Goal: Task Accomplishment & Management: Complete application form

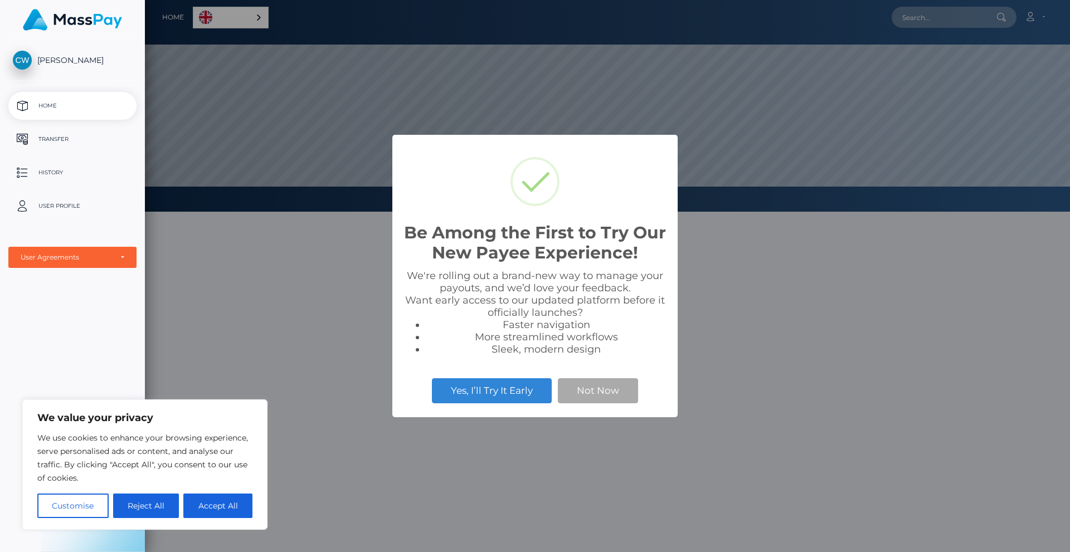
scroll to position [212, 925]
click at [612, 391] on button "Not Now" at bounding box center [598, 390] width 80 height 25
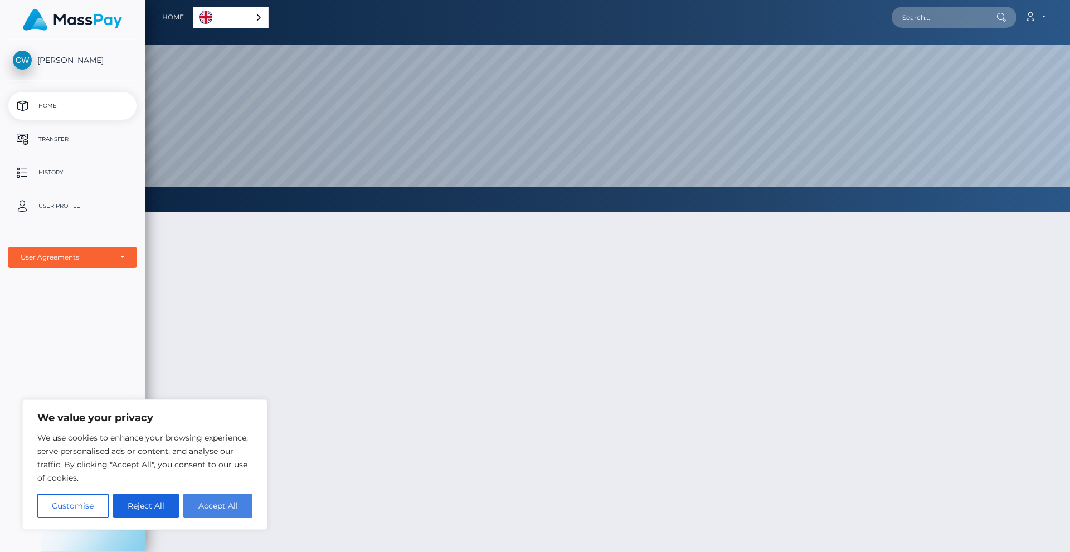
drag, startPoint x: 212, startPoint y: 505, endPoint x: 212, endPoint y: 477, distance: 28.4
click at [213, 505] on button "Accept All" at bounding box center [217, 506] width 69 height 25
checkbox input "true"
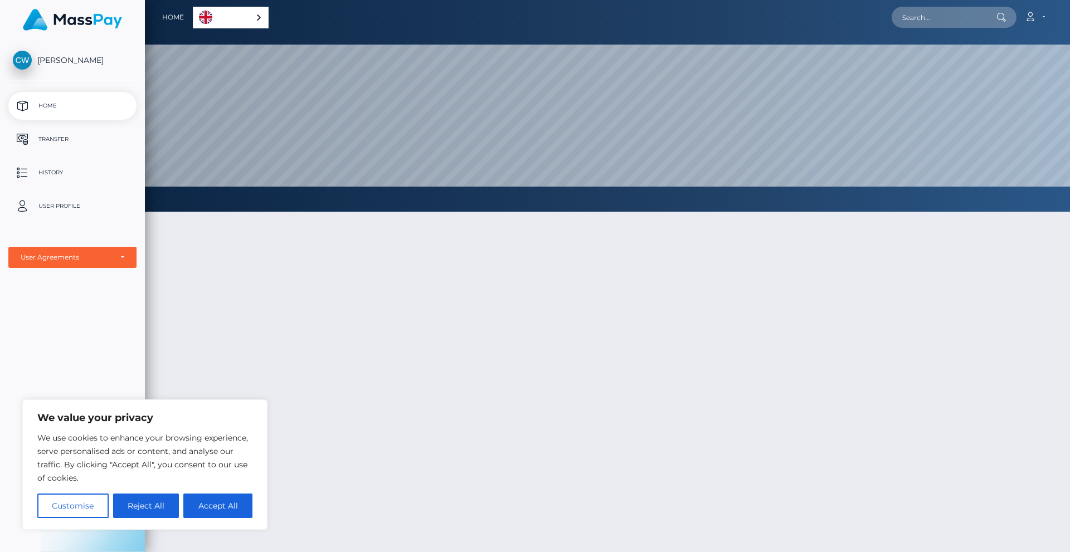
checkbox input "true"
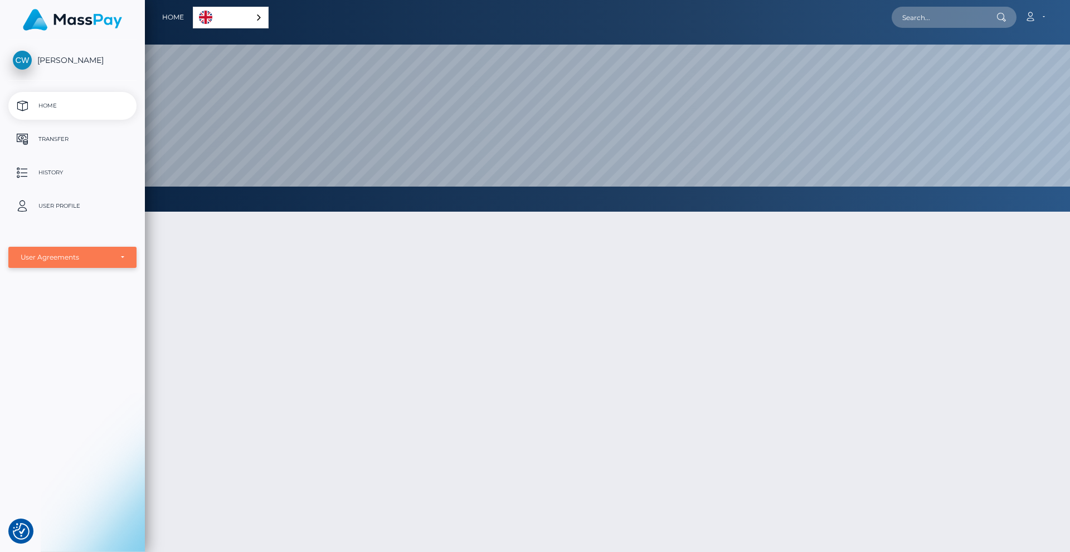
click at [101, 254] on div "User Agreements" at bounding box center [66, 257] width 91 height 9
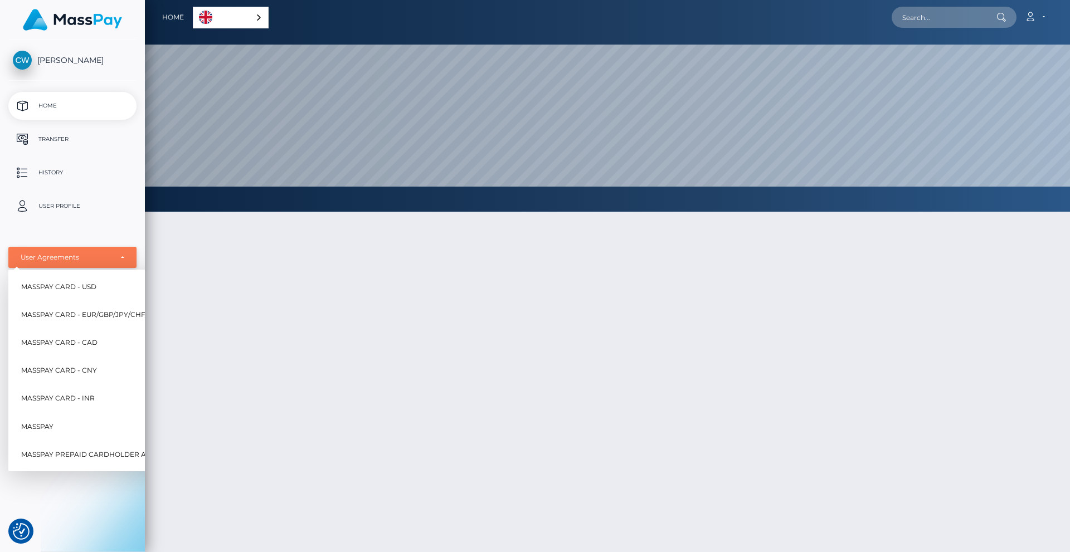
click at [106, 254] on div "User Agreements" at bounding box center [66, 257] width 91 height 9
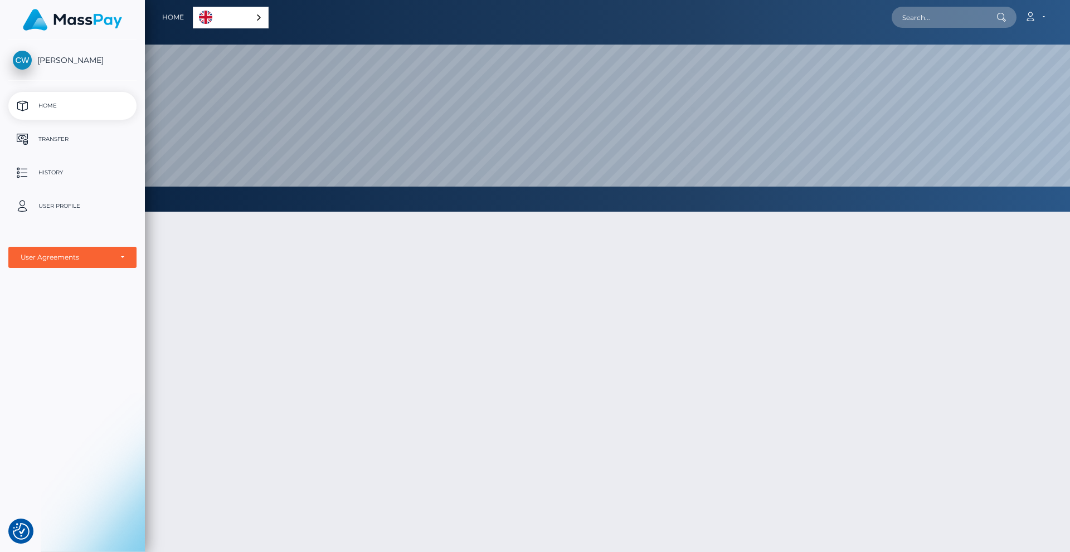
click at [97, 246] on ul "Home Transfer History User Profile MassPay Card - USD MassPay Card - EUR/GBP/JP…" at bounding box center [72, 180] width 145 height 176
click at [99, 246] on ul "Home Transfer History User Profile MassPay Card - USD MassPay Card - EUR/GBP/JP…" at bounding box center [72, 180] width 145 height 176
click at [104, 253] on div "User Agreements" at bounding box center [66, 257] width 91 height 9
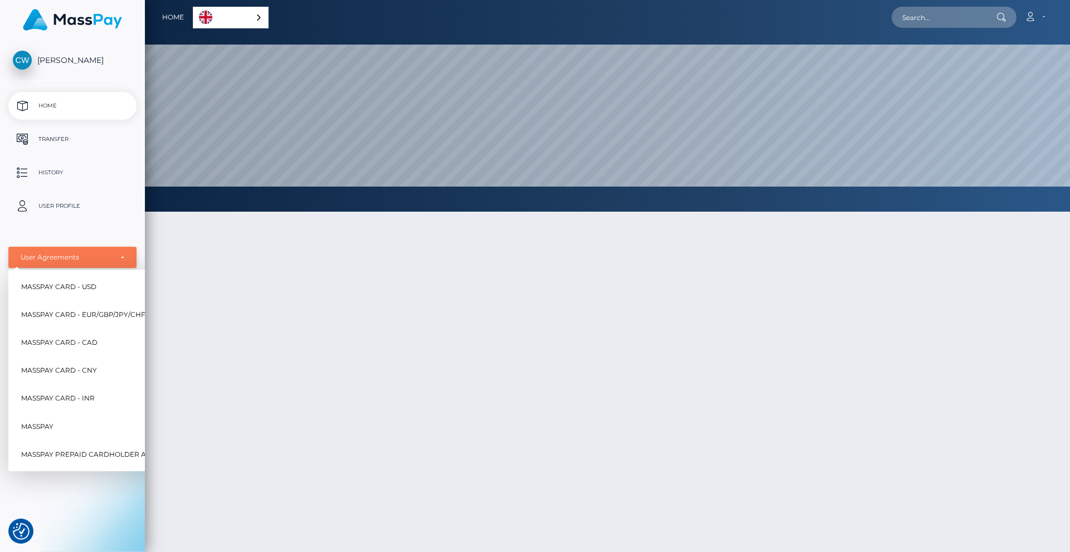
click at [105, 252] on div "User Agreements" at bounding box center [72, 257] width 128 height 21
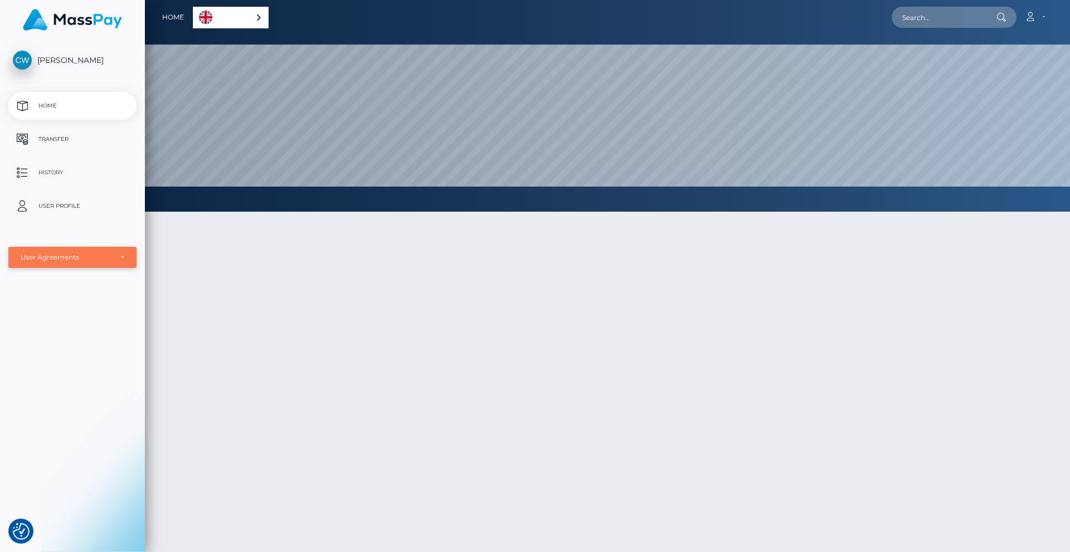
click at [105, 250] on div "User Agreements" at bounding box center [72, 257] width 128 height 21
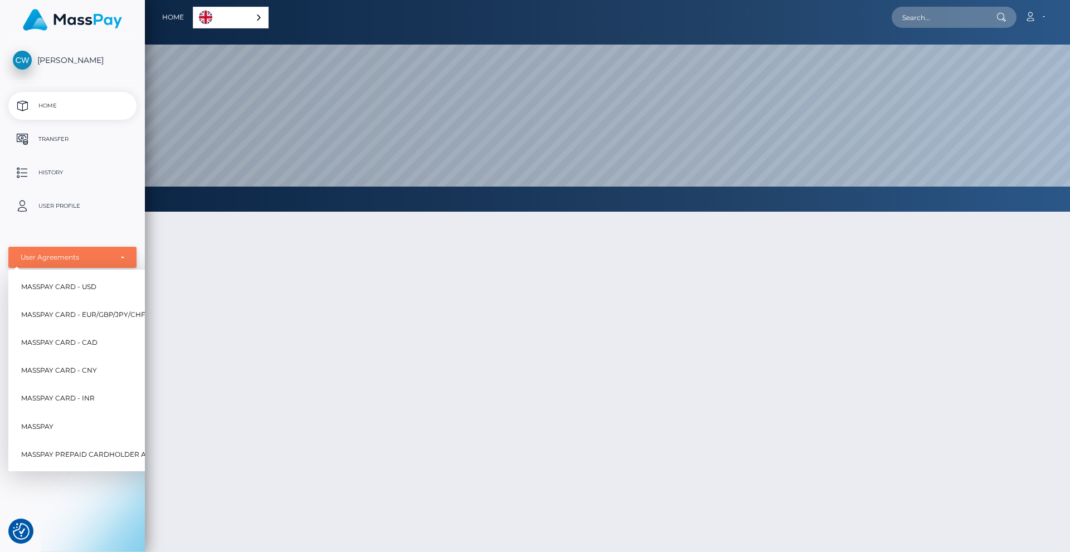
click at [105, 250] on div "User Agreements" at bounding box center [72, 257] width 128 height 21
